Goal: Task Accomplishment & Management: Complete application form

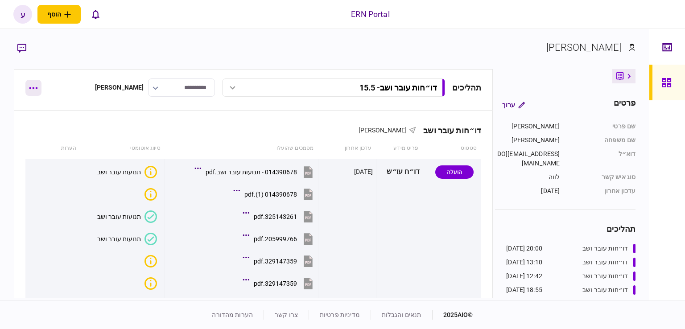
click at [43, 83] on div "תהליכים דו״חות עובר ושב - 15.5 דו״חות עובר ושב - 11.8.25 20:00 [DATE] דו״חות עו…" at bounding box center [253, 87] width 456 height 18
click at [37, 83] on button "button" at bounding box center [33, 88] width 16 height 16
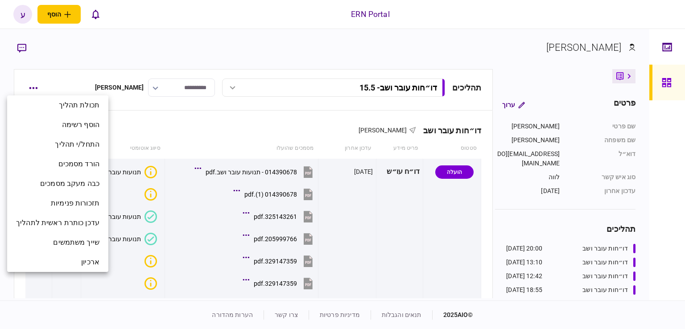
click at [32, 82] on div at bounding box center [342, 164] width 685 height 329
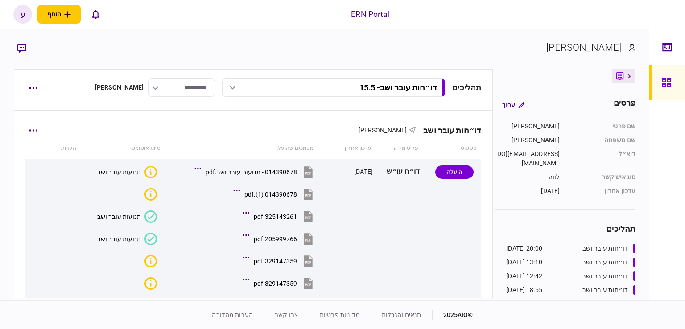
click at [87, 139] on th "סיווג אוטומטי" at bounding box center [123, 148] width 84 height 21
click at [34, 83] on button "button" at bounding box center [33, 88] width 16 height 16
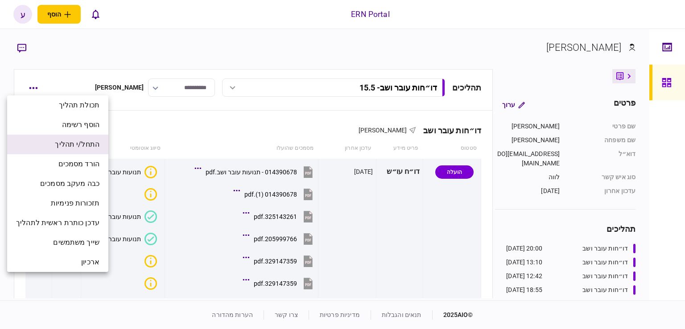
click at [85, 145] on span "התחל/י תהליך" at bounding box center [77, 144] width 45 height 11
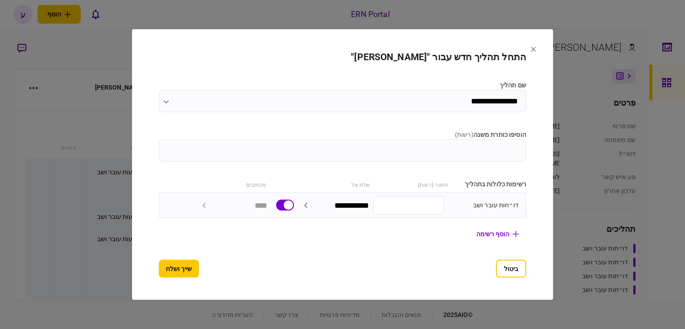
click at [380, 161] on section "**********" at bounding box center [342, 165] width 367 height 226
click at [387, 149] on input "הוסיפו כותרת משנה ( רשות )" at bounding box center [342, 151] width 367 height 22
type input "*******"
click at [166, 264] on button "שייך ושלח" at bounding box center [179, 269] width 40 height 18
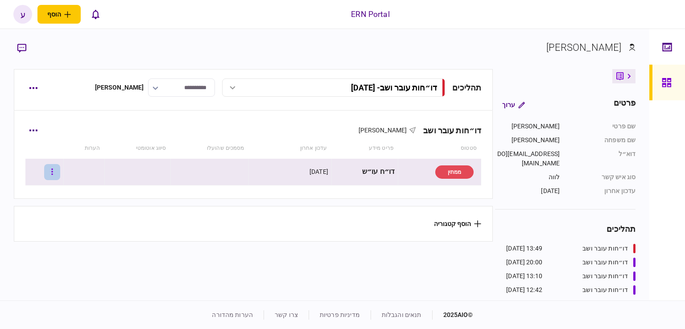
click at [55, 171] on button "button" at bounding box center [52, 172] width 16 height 16
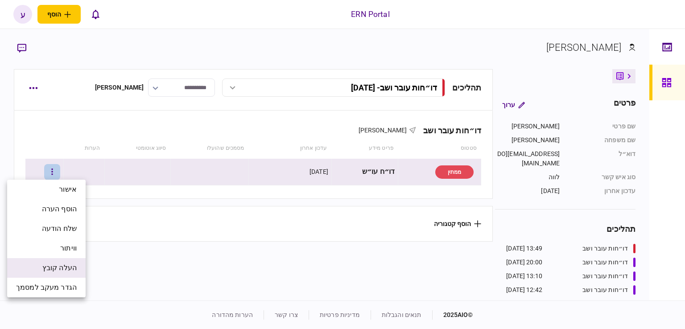
click at [69, 268] on span "העלה קובץ" at bounding box center [59, 268] width 34 height 11
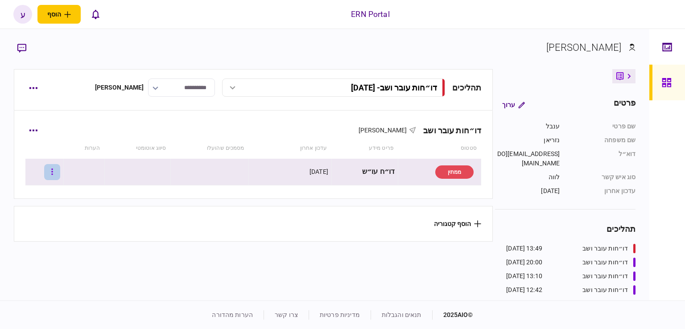
click at [53, 173] on icon "button" at bounding box center [52, 172] width 2 height 8
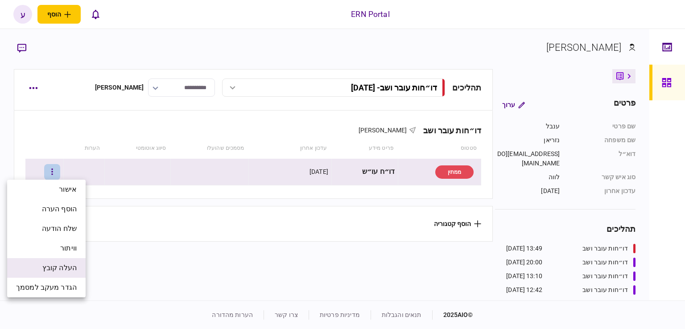
click at [67, 270] on span "העלה קובץ" at bounding box center [59, 268] width 34 height 11
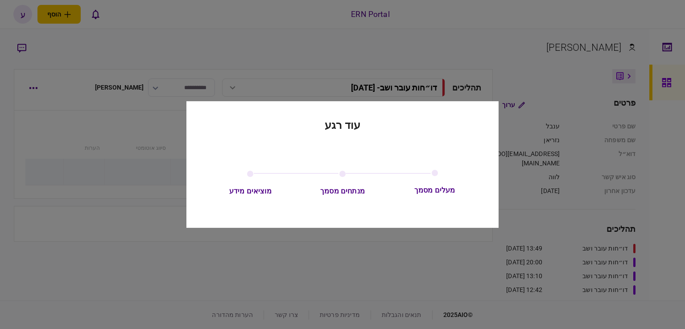
click at [645, 146] on div at bounding box center [342, 164] width 685 height 329
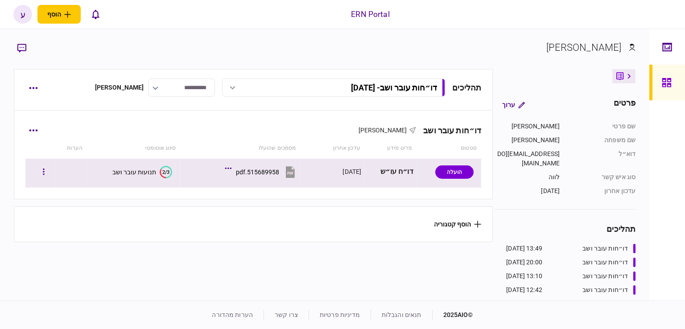
click at [144, 169] on div "תנועות עובר ושב" at bounding box center [134, 172] width 44 height 7
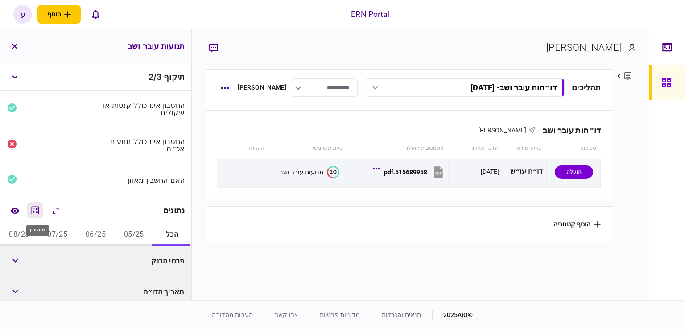
click at [39, 209] on icon "מחשבון" at bounding box center [36, 210] width 8 height 8
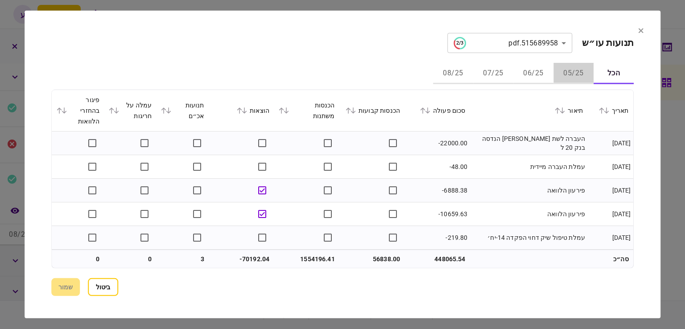
click at [567, 73] on button "05/25" at bounding box center [573, 73] width 40 height 21
click at [430, 109] on icon at bounding box center [427, 110] width 5 height 6
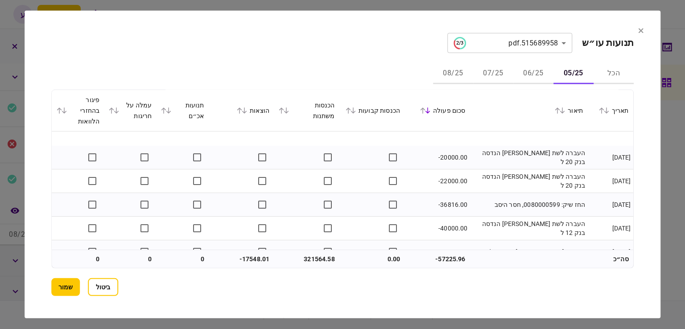
scroll to position [1063, 0]
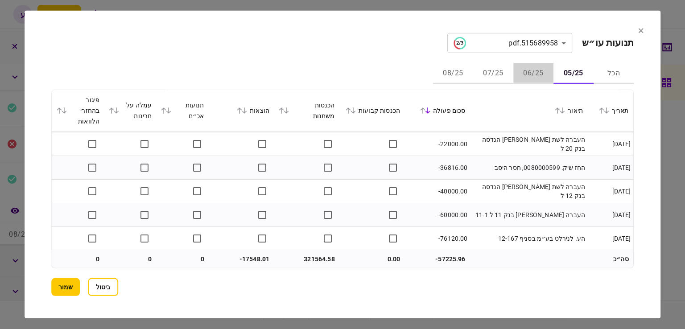
click at [520, 71] on button "06/25" at bounding box center [533, 73] width 40 height 21
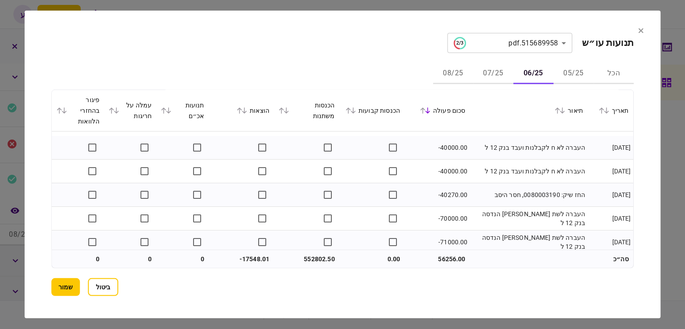
scroll to position [1677, 0]
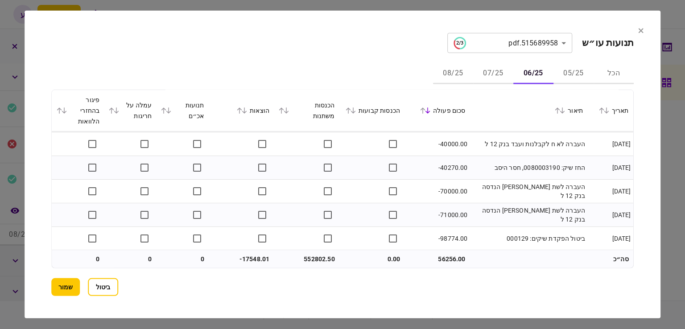
click at [485, 73] on button "07/25" at bounding box center [493, 73] width 40 height 21
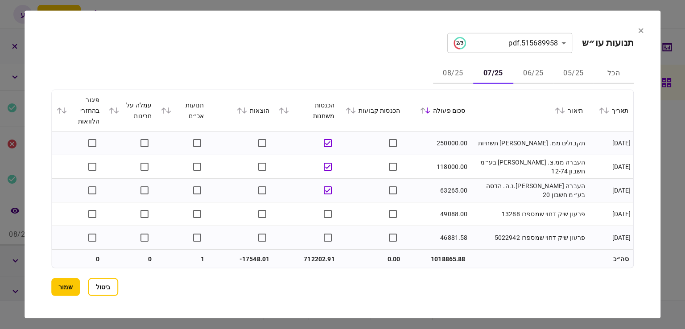
click at [633, 65] on section "**********" at bounding box center [343, 165] width 636 height 308
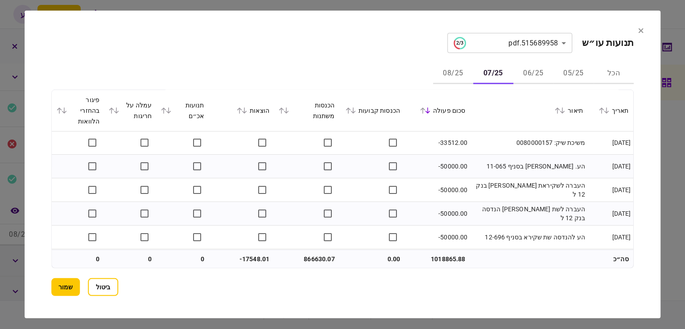
scroll to position [2008, 0]
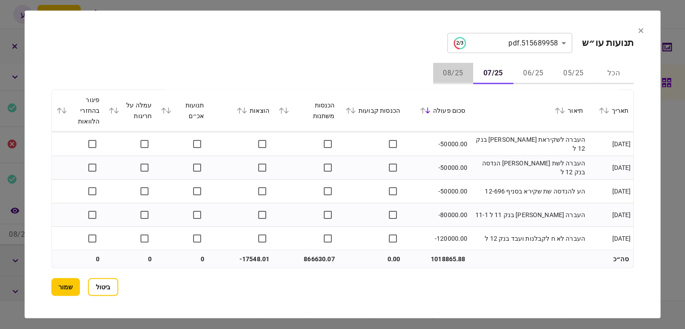
click at [470, 77] on button "08/25" at bounding box center [453, 73] width 40 height 21
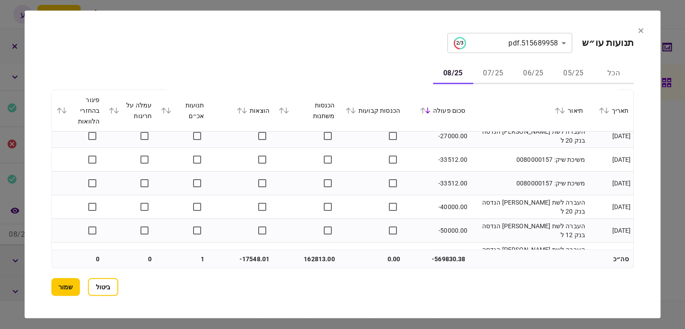
scroll to position [685, 0]
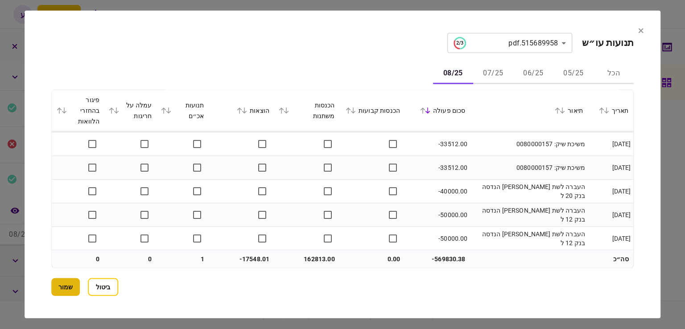
click at [66, 278] on button "שמור" at bounding box center [65, 287] width 29 height 18
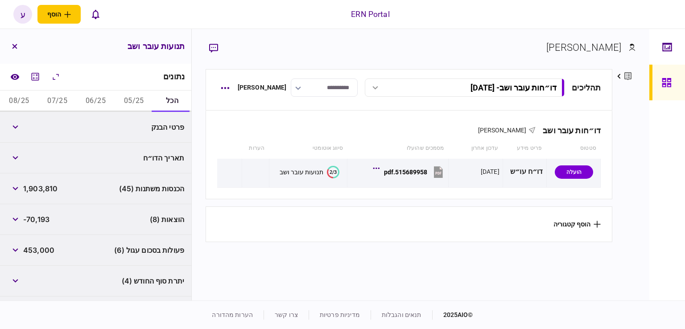
click at [136, 99] on button "05/25" at bounding box center [134, 101] width 38 height 21
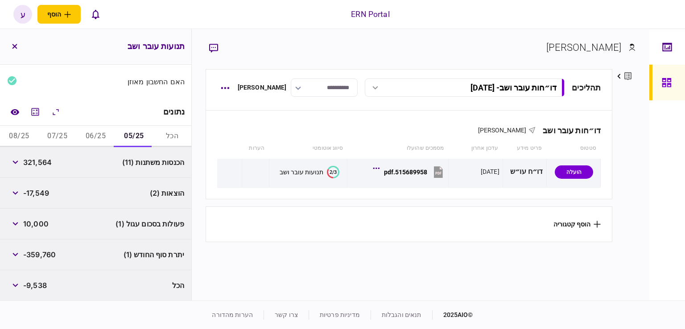
click at [43, 161] on span "321,564" at bounding box center [37, 162] width 29 height 11
copy span "321,564"
click at [45, 197] on span "-17,549" at bounding box center [36, 193] width 26 height 11
click at [45, 194] on span "-17,549" at bounding box center [36, 193] width 26 height 11
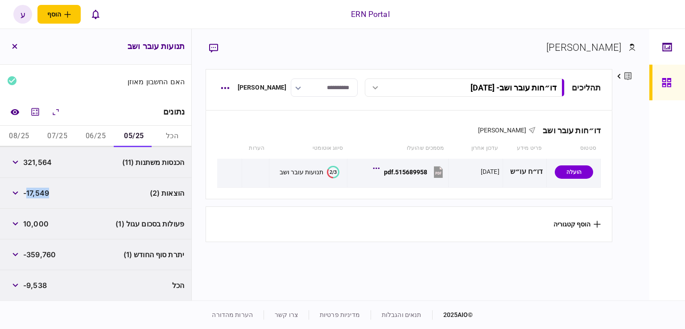
click at [45, 194] on span "-17,549" at bounding box center [36, 193] width 26 height 11
copy span "17,549"
click at [58, 214] on div "פעולות בסכום עגול (1) 10,000" at bounding box center [95, 224] width 191 height 31
click at [45, 252] on span "-359,760" at bounding box center [39, 254] width 33 height 11
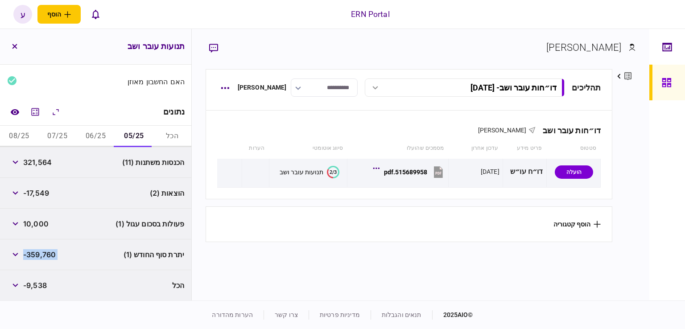
click at [45, 252] on span "-359,760" at bounding box center [39, 254] width 33 height 11
copy div "-359,760"
drag, startPoint x: 47, startPoint y: 191, endPoint x: 54, endPoint y: 163, distance: 28.9
click at [47, 190] on span "-17,549" at bounding box center [36, 193] width 26 height 11
click at [88, 135] on button "06/25" at bounding box center [96, 136] width 38 height 21
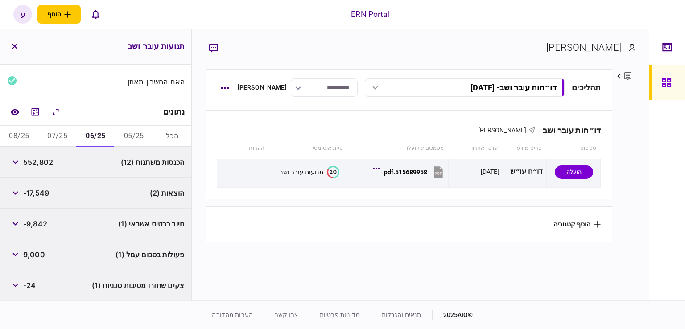
click at [44, 161] on span "552,802" at bounding box center [38, 162] width 30 height 11
copy span "552,802"
drag, startPoint x: 52, startPoint y: 210, endPoint x: 46, endPoint y: 196, distance: 15.0
click at [51, 210] on div "חיוב כרטיס אשראי (1) -9,842" at bounding box center [95, 224] width 191 height 31
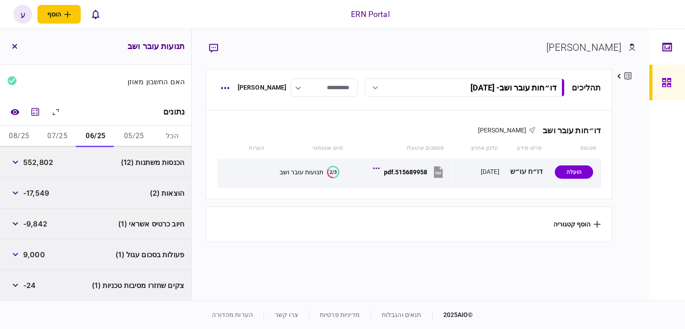
click at [45, 191] on span "-17,549" at bounding box center [36, 193] width 26 height 11
copy span "17,549"
click at [63, 201] on div "הוצאות (2) -17,549" at bounding box center [95, 193] width 191 height 31
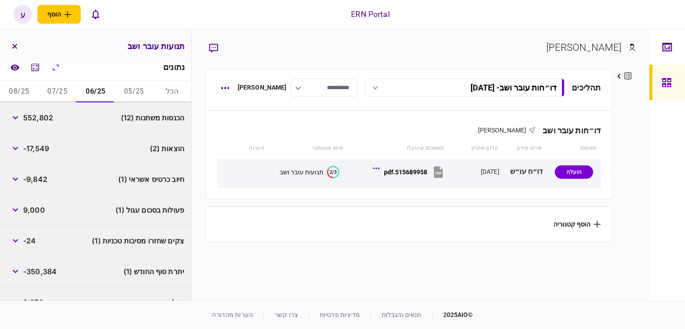
scroll to position [160, 0]
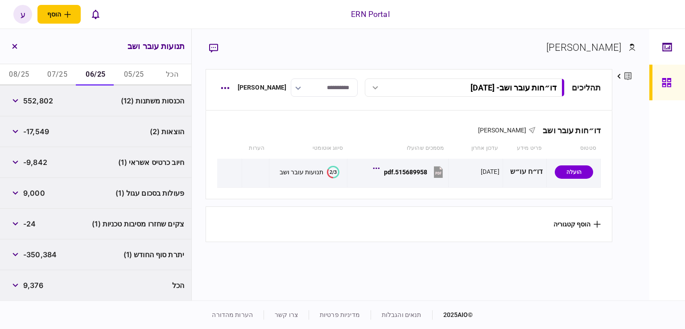
click at [44, 255] on span "-350,384" at bounding box center [39, 254] width 33 height 11
copy div "-350,384"
drag, startPoint x: 49, startPoint y: 133, endPoint x: 59, endPoint y: 105, distance: 29.3
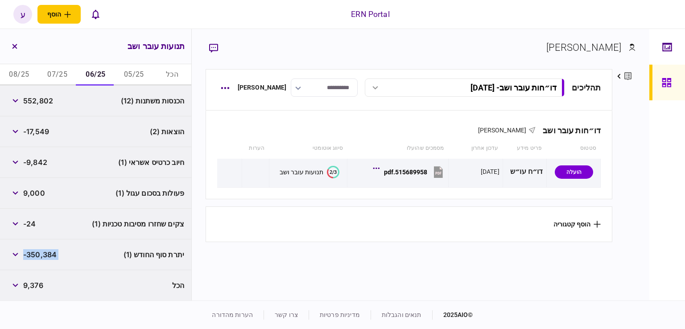
click at [49, 132] on span "-17,549" at bounding box center [36, 131] width 26 height 11
click at [60, 75] on button "07/25" at bounding box center [57, 74] width 38 height 21
click at [47, 105] on span "866,630" at bounding box center [38, 100] width 30 height 11
click at [47, 104] on span "866,630" at bounding box center [38, 100] width 30 height 11
click at [48, 103] on span "866,630" at bounding box center [38, 100] width 30 height 11
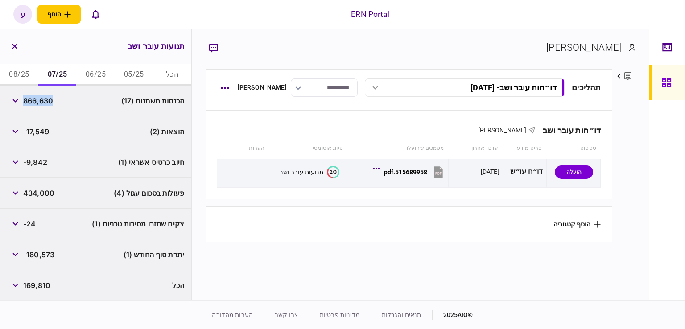
click at [48, 103] on span "866,630" at bounding box center [38, 100] width 30 height 11
click at [43, 169] on div "-9,842" at bounding box center [27, 162] width 40 height 16
click at [37, 129] on span "-17,549" at bounding box center [36, 131] width 26 height 11
copy span "17,549"
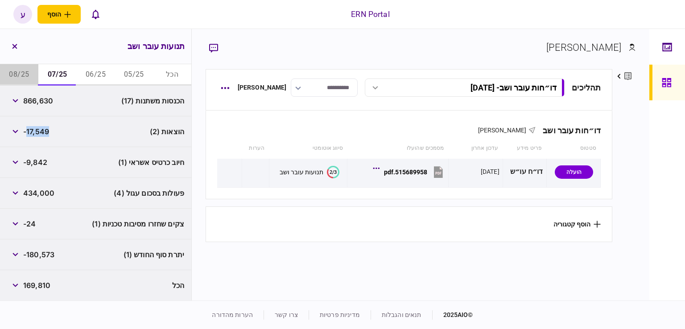
click at [21, 74] on button "08/25" at bounding box center [19, 74] width 38 height 21
click at [45, 104] on span "162,813" at bounding box center [36, 100] width 27 height 11
click at [45, 102] on span "162,813" at bounding box center [36, 100] width 27 height 11
copy span "162,813"
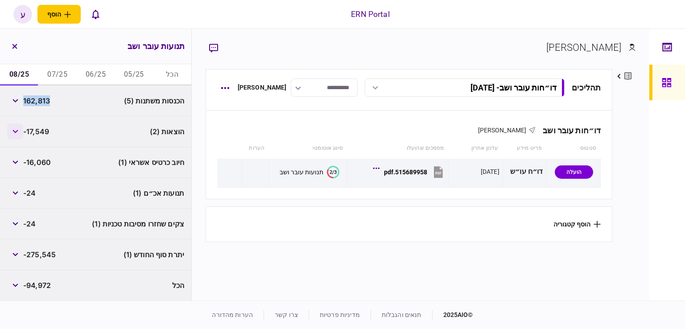
click at [18, 129] on button "button" at bounding box center [15, 132] width 16 height 16
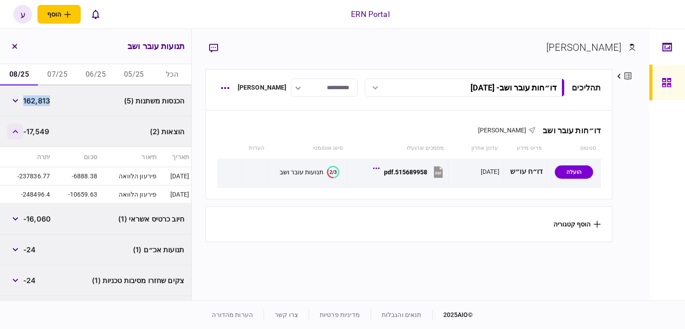
click at [17, 130] on icon "button" at bounding box center [15, 132] width 6 height 4
